Goal: Information Seeking & Learning: Learn about a topic

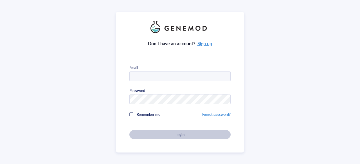
type input "[EMAIL_ADDRESS][DOMAIN_NAME]"
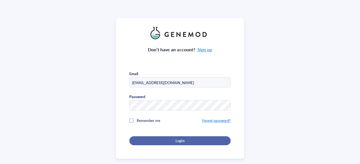
click at [164, 137] on button "Login" at bounding box center [179, 141] width 101 height 9
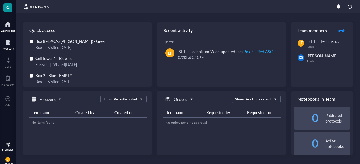
click at [11, 47] on div "Inventory" at bounding box center [8, 48] width 12 height 3
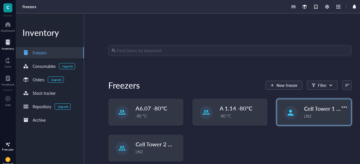
click at [298, 115] on div "Cell Tower 1 - Blue Lid LN2" at bounding box center [314, 112] width 74 height 26
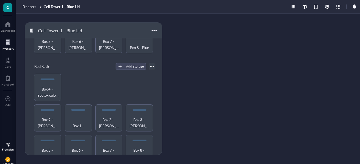
scroll to position [14, 0]
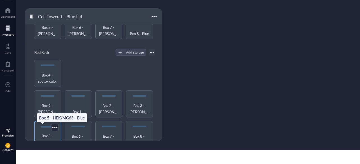
click at [48, 133] on span "Box 5 - HEK/MG63 - Blue" at bounding box center [48, 139] width 22 height 12
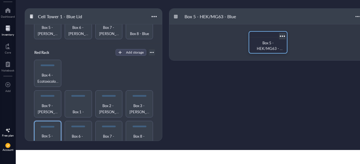
click at [266, 42] on span "Box 5 - HEK/MG63 - Blue" at bounding box center [269, 48] width 26 height 17
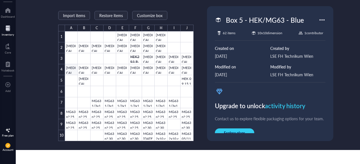
click at [70, 69] on div at bounding box center [129, 86] width 128 height 110
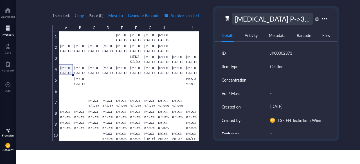
click at [302, 18] on div "[MEDICAL_DATA] P->32 33%of10cm [DATE] B.S." at bounding box center [272, 19] width 80 height 12
click at [80, 70] on div at bounding box center [129, 86] width 140 height 110
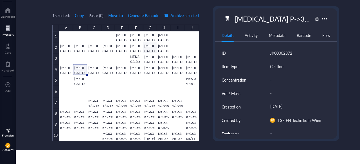
click at [150, 49] on div at bounding box center [129, 86] width 140 height 110
